Goal: Information Seeking & Learning: Check status

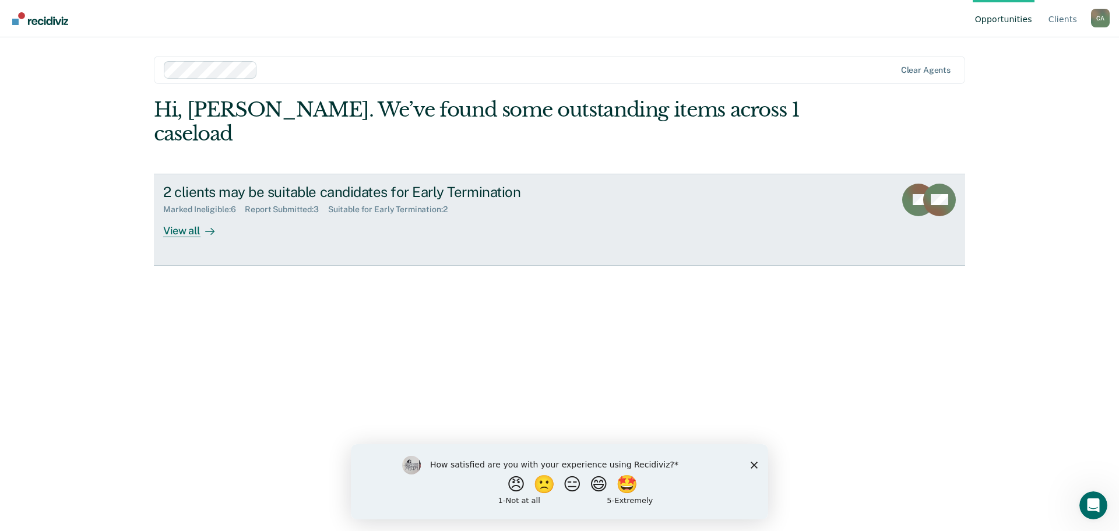
click at [182, 230] on div "View all" at bounding box center [195, 225] width 65 height 23
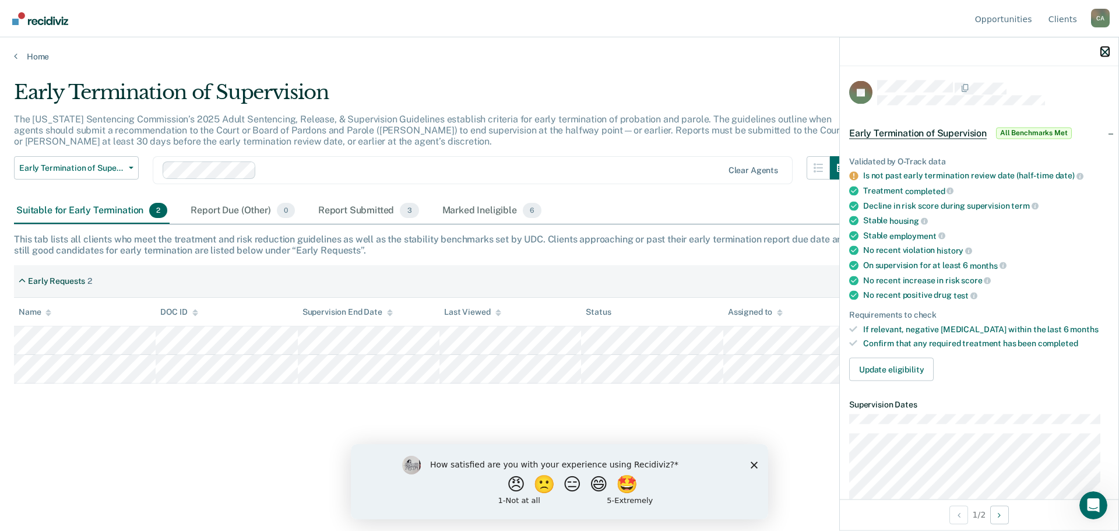
click at [1105, 51] on icon "button" at bounding box center [1105, 52] width 8 height 8
click at [355, 212] on div "Report Submitted 3" at bounding box center [368, 211] width 105 height 26
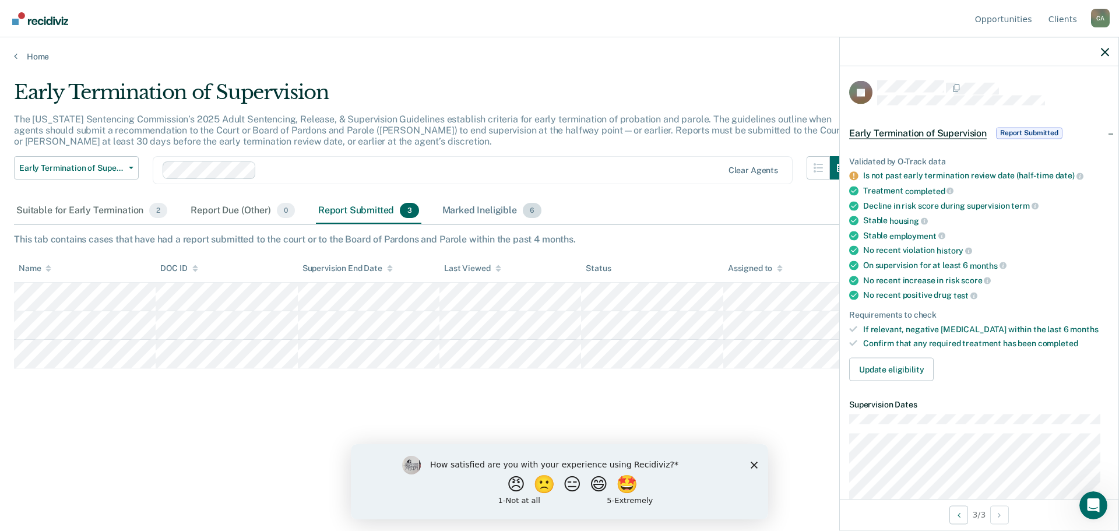
click at [462, 209] on div "Marked Ineligible 6" at bounding box center [492, 211] width 104 height 26
